Goal: Transaction & Acquisition: Book appointment/travel/reservation

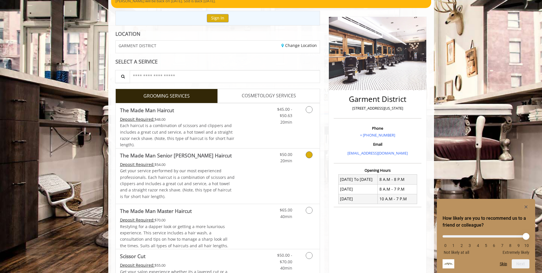
click at [300, 165] on div "$50.00 20min" at bounding box center [294, 175] width 51 height 55
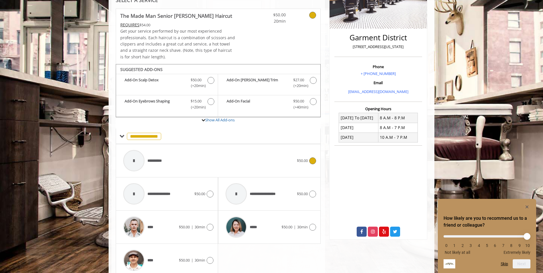
scroll to position [143, 0]
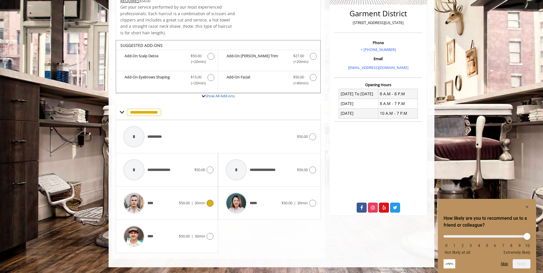
click at [177, 203] on div "****" at bounding box center [149, 202] width 59 height 27
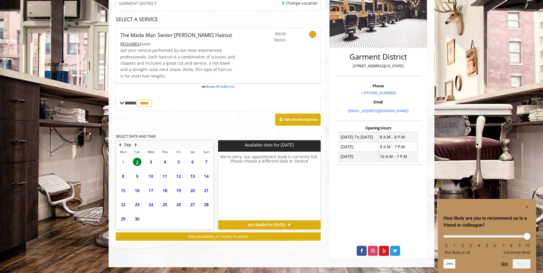
scroll to position [137, 0]
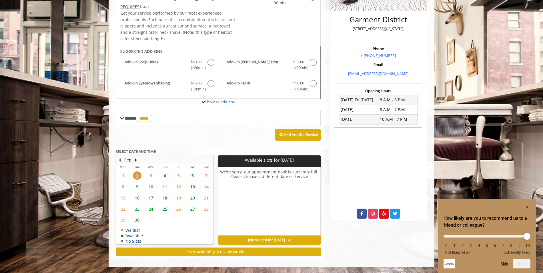
click at [150, 175] on span "3" at bounding box center [151, 175] width 9 height 8
click at [137, 186] on span "9" at bounding box center [137, 186] width 9 height 8
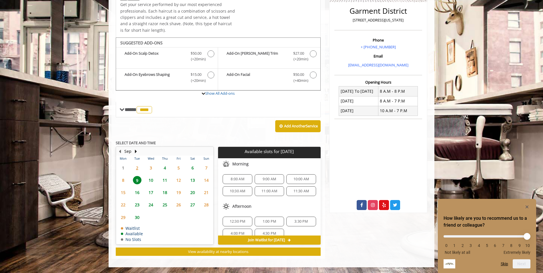
click at [267, 180] on span "9:00 AM" at bounding box center [269, 179] width 13 height 5
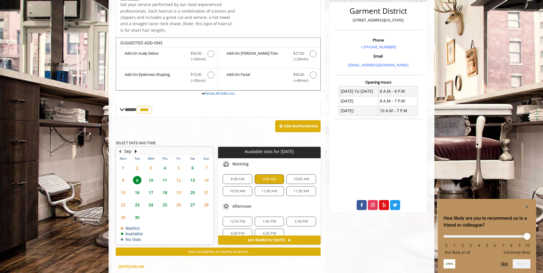
scroll to position [249, 0]
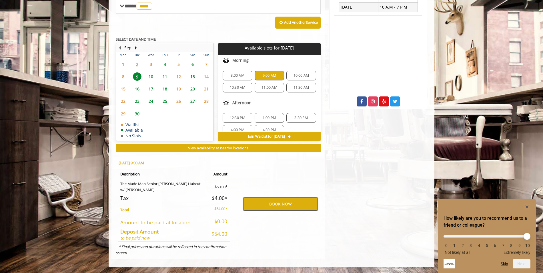
click at [287, 205] on button "BOOK NOW" at bounding box center [280, 203] width 75 height 13
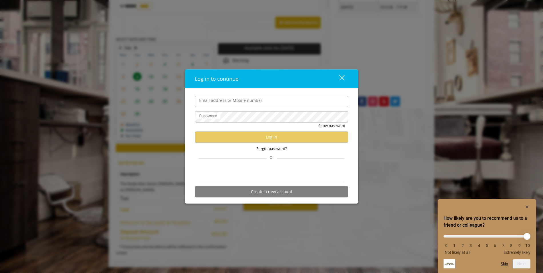
click at [259, 101] on input "Email address or Mobile number" at bounding box center [271, 101] width 153 height 11
type input "**********"
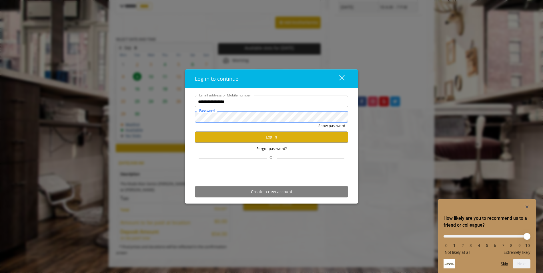
click at [318, 123] on button "Show password" at bounding box center [331, 126] width 27 height 6
click at [263, 135] on button "Log in" at bounding box center [271, 136] width 153 height 11
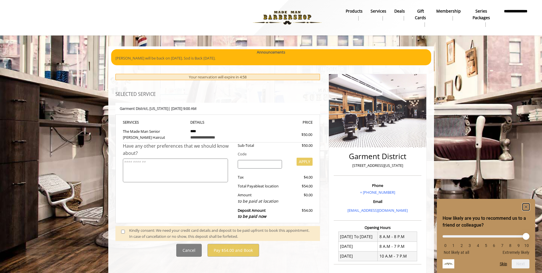
click at [527, 205] on icon "Hide survey" at bounding box center [526, 206] width 3 height 3
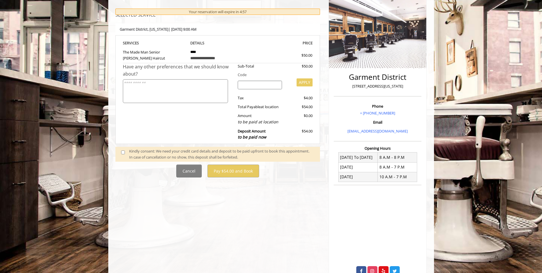
scroll to position [86, 0]
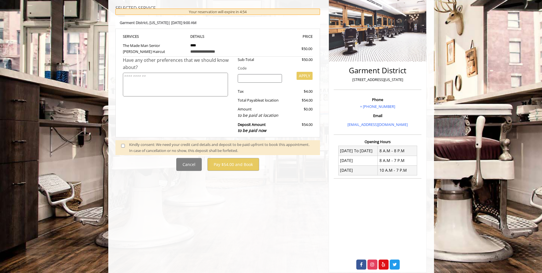
click at [122, 147] on span at bounding box center [125, 147] width 17 height 12
click at [120, 146] on span at bounding box center [125, 147] width 17 height 12
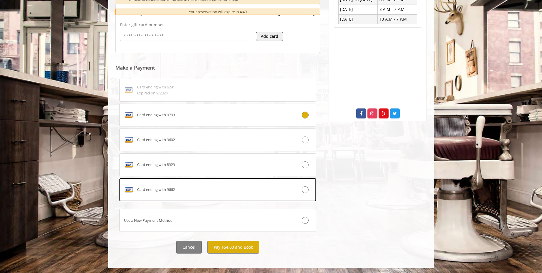
scroll to position [237, 0]
click at [238, 243] on button "Pay $54.00 and Book" at bounding box center [233, 246] width 52 height 13
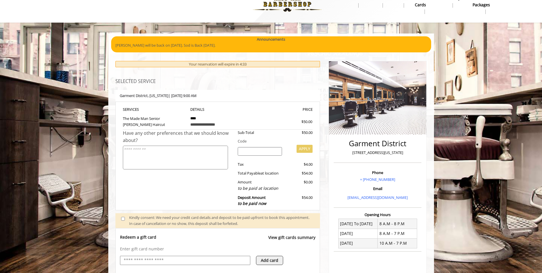
scroll to position [0, 0]
